Goal: Task Accomplishment & Management: Manage account settings

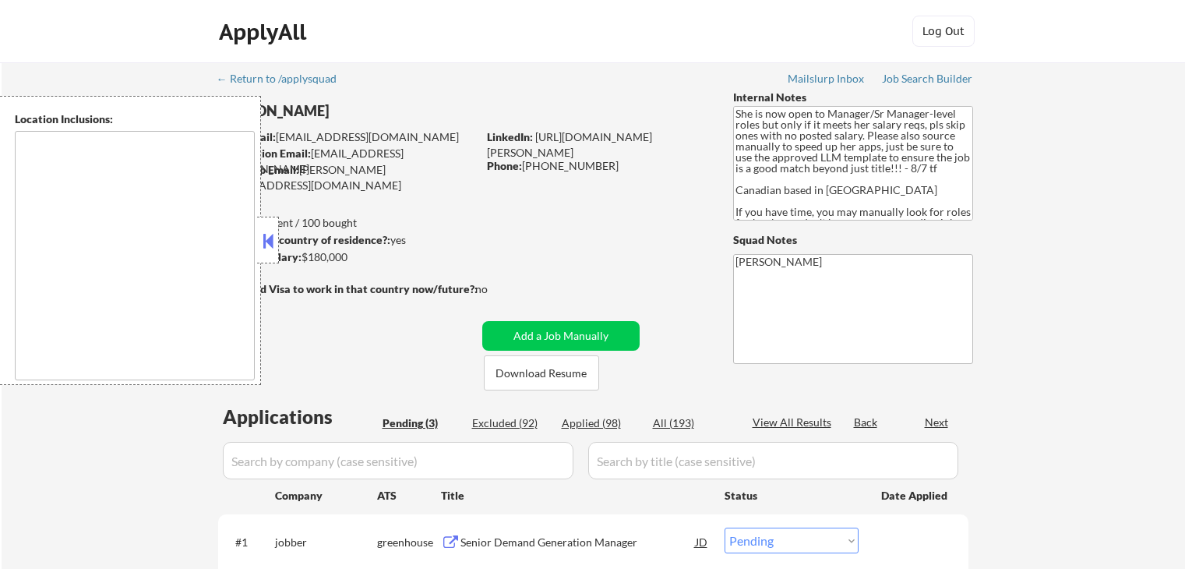
select select ""pending""
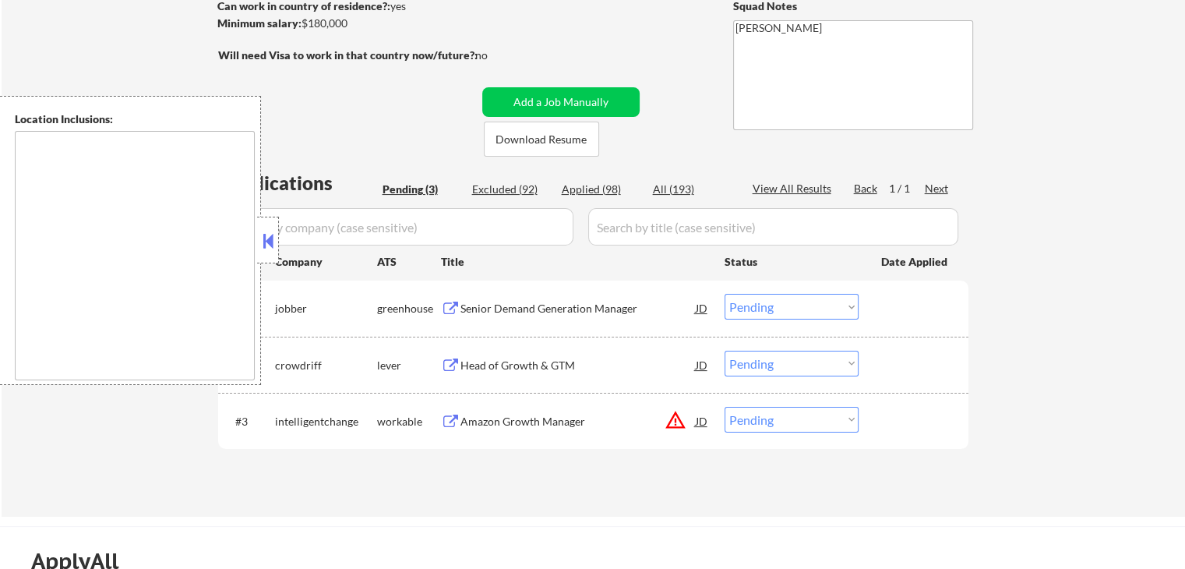
type textarea "[GEOGRAPHIC_DATA], [GEOGRAPHIC_DATA] [GEOGRAPHIC_DATA], [GEOGRAPHIC_DATA][PERSO…"
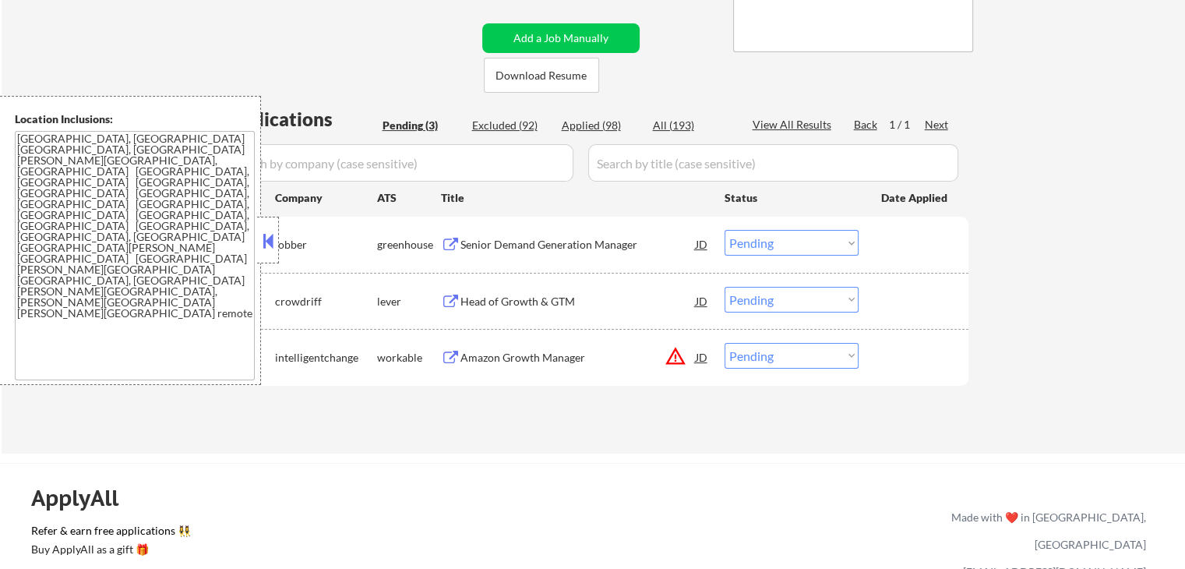
scroll to position [234, 0]
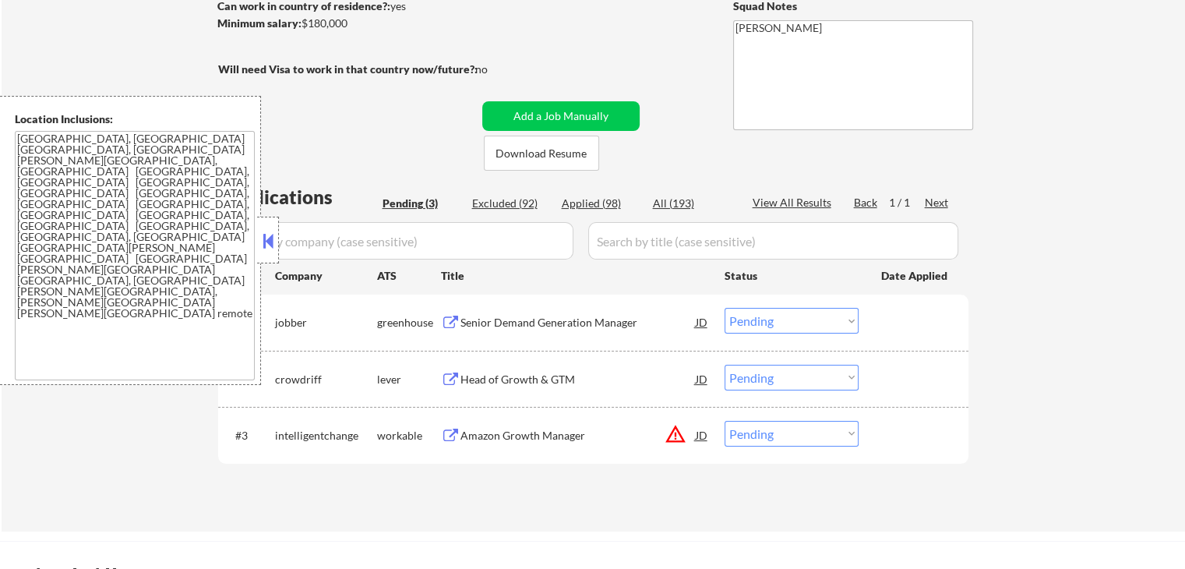
click at [472, 376] on div "Head of Growth & GTM" at bounding box center [578, 380] width 235 height 16
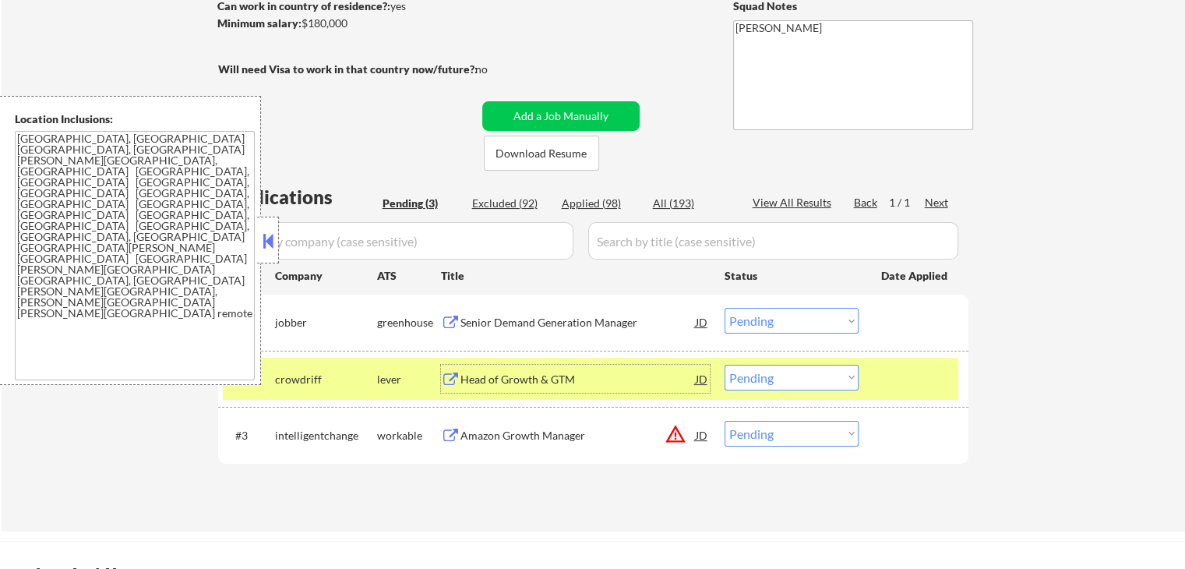
click at [516, 378] on div "Head of Growth & GTM" at bounding box center [578, 380] width 235 height 16
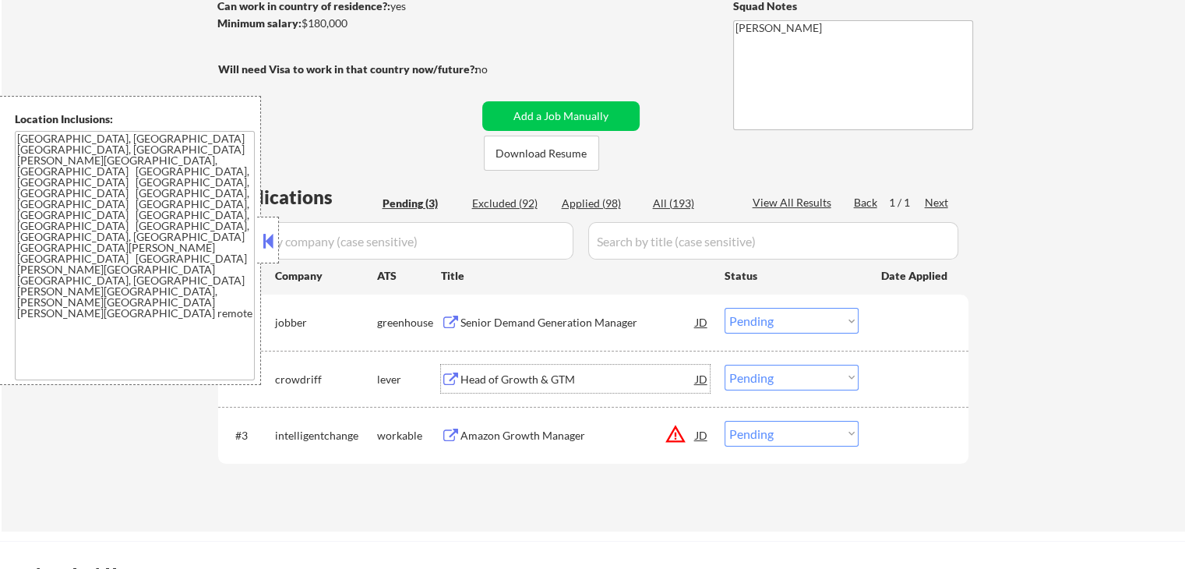
scroll to position [312, 0]
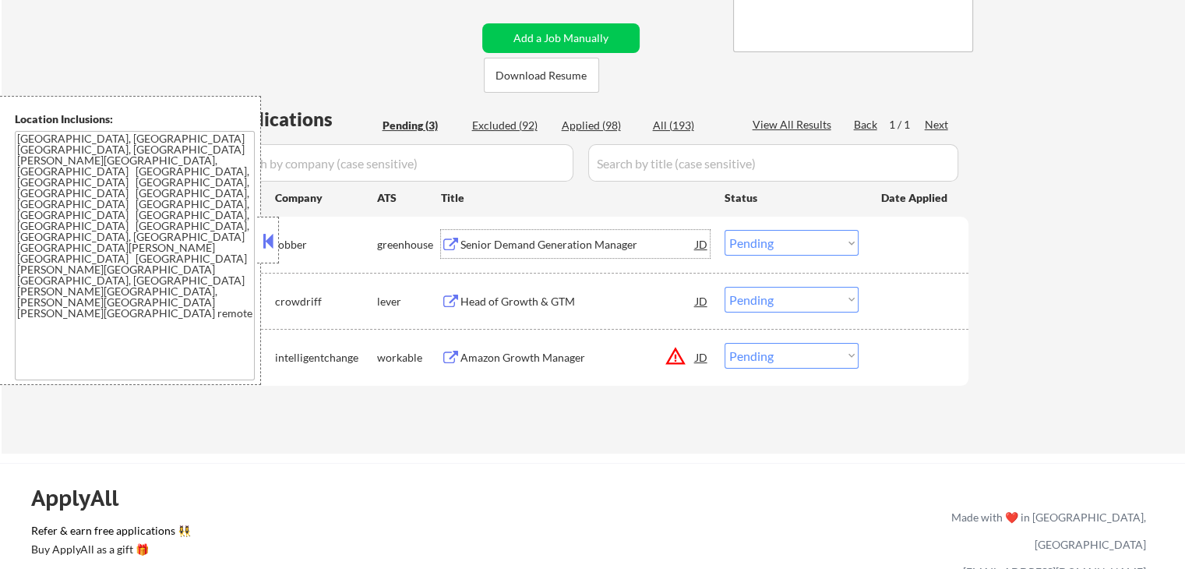
click at [506, 244] on div "Senior Demand Generation Manager" at bounding box center [578, 245] width 235 height 16
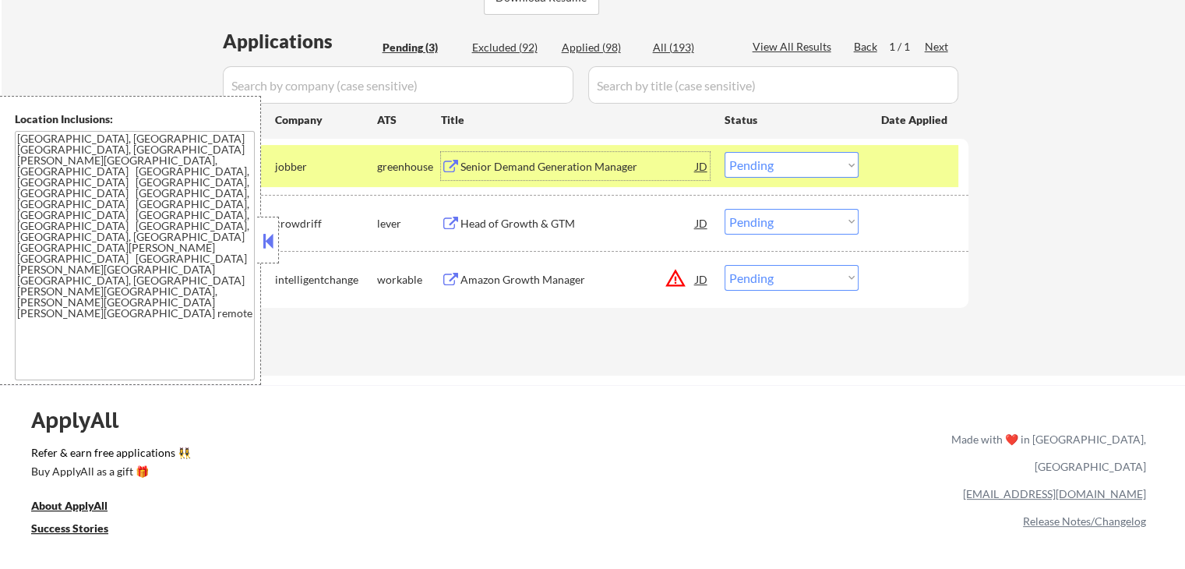
scroll to position [468, 0]
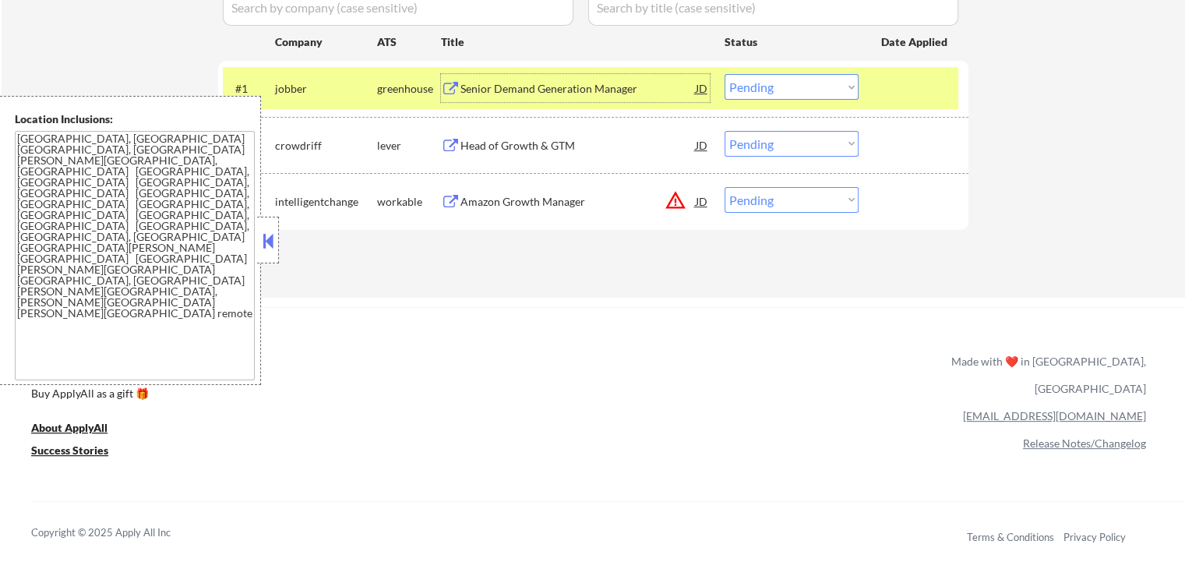
click at [758, 140] on select "Choose an option... Pending Applied Excluded (Questions) Excluded (Expired) Exc…" at bounding box center [792, 144] width 134 height 26
click at [725, 131] on select "Choose an option... Pending Applied Excluded (Questions) Excluded (Expired) Exc…" at bounding box center [792, 144] width 134 height 26
select select ""pending""
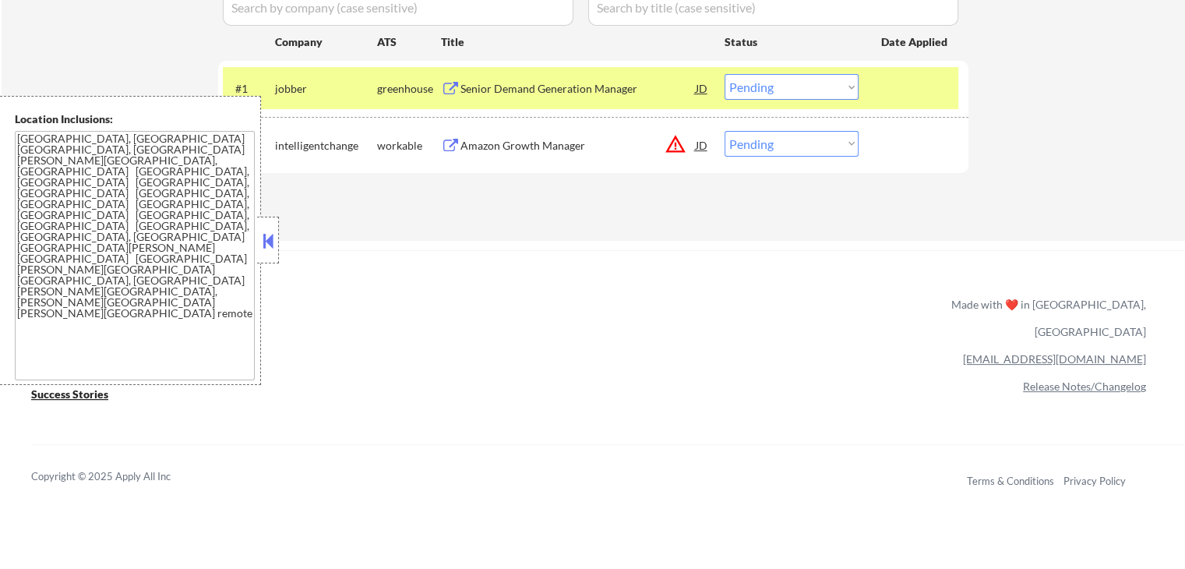
click at [772, 79] on select "Choose an option... Pending Applied Excluded (Questions) Excluded (Expired) Exc…" at bounding box center [792, 87] width 134 height 26
click at [725, 74] on select "Choose an option... Pending Applied Excluded (Questions) Excluded (Expired) Exc…" at bounding box center [792, 87] width 134 height 26
click at [492, 149] on div "Amazon Growth Manager" at bounding box center [578, 146] width 235 height 16
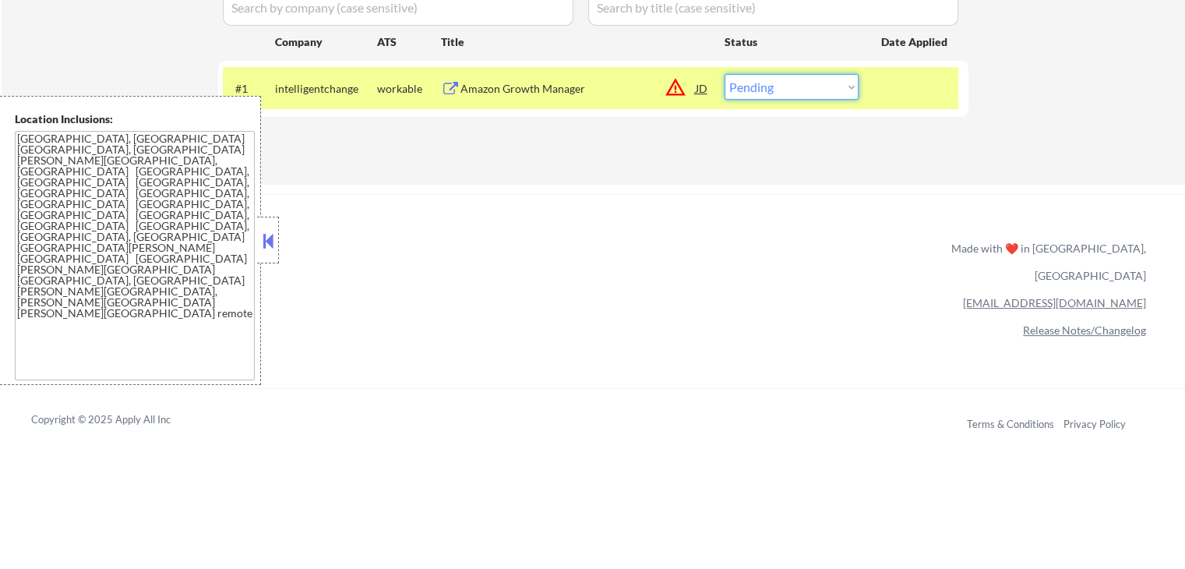
click at [779, 90] on select "Choose an option... Pending Applied Excluded (Questions) Excluded (Expired) Exc…" at bounding box center [792, 87] width 134 height 26
select select ""excluded""
click at [725, 74] on select "Choose an option... Pending Applied Excluded (Questions) Excluded (Expired) Exc…" at bounding box center [792, 87] width 134 height 26
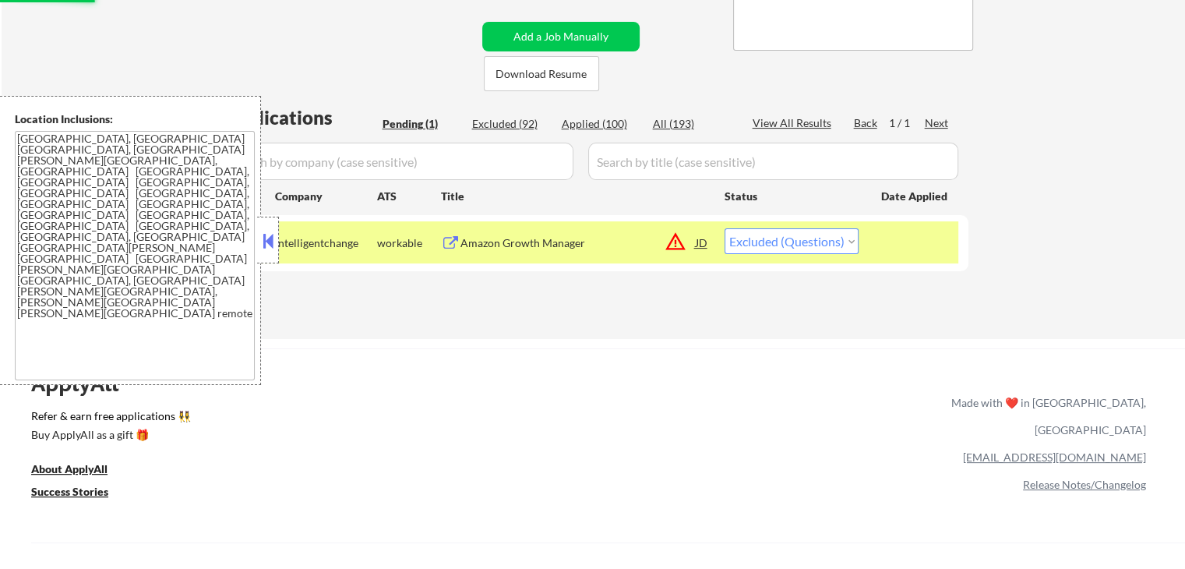
scroll to position [312, 0]
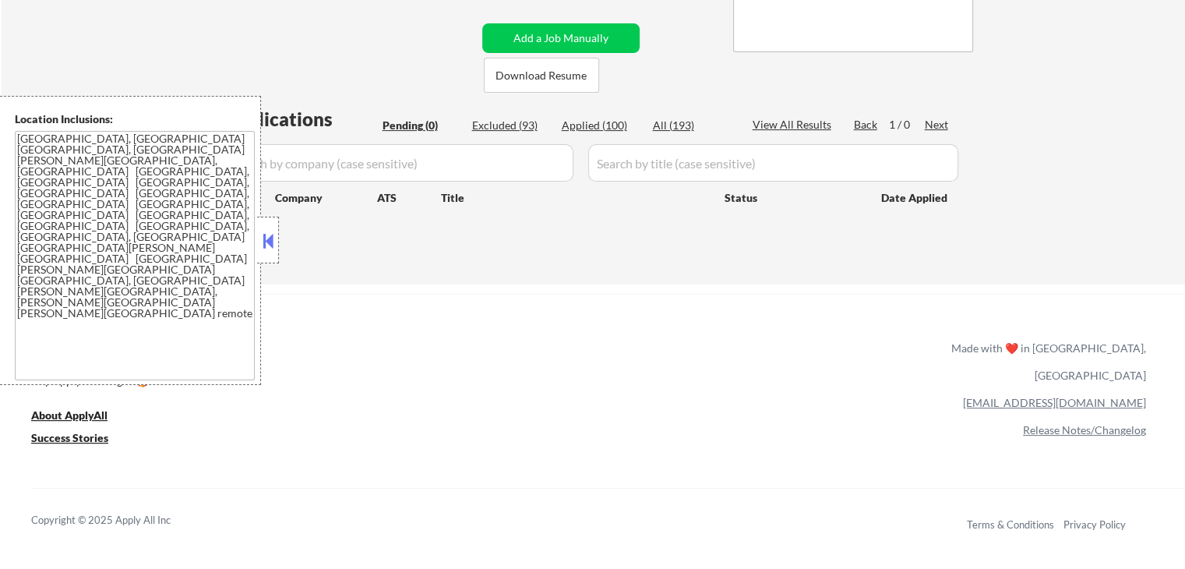
click at [263, 239] on button at bounding box center [268, 240] width 17 height 23
